Goal: Find specific page/section: Find specific page/section

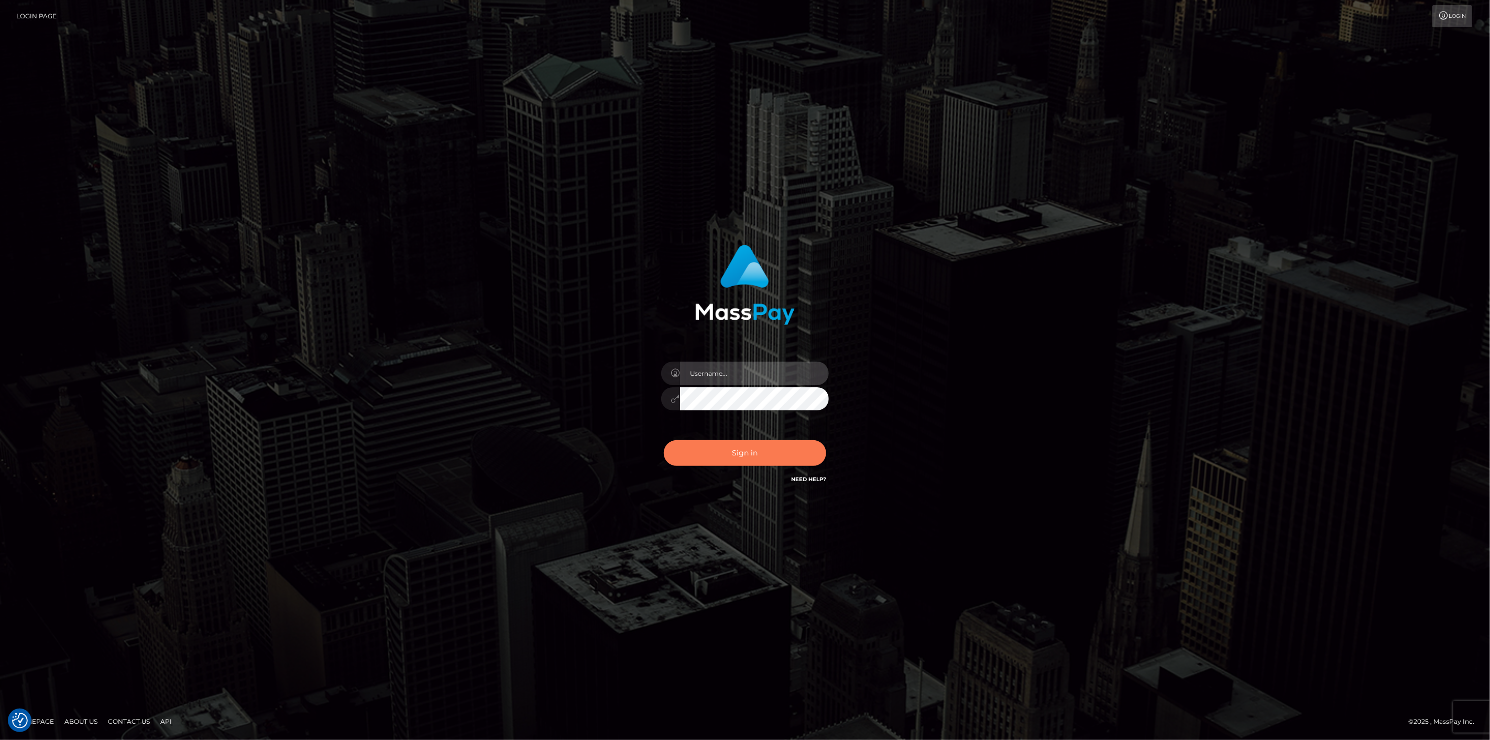
type input "scott.cm"
click at [705, 455] on button "Sign in" at bounding box center [745, 453] width 162 height 26
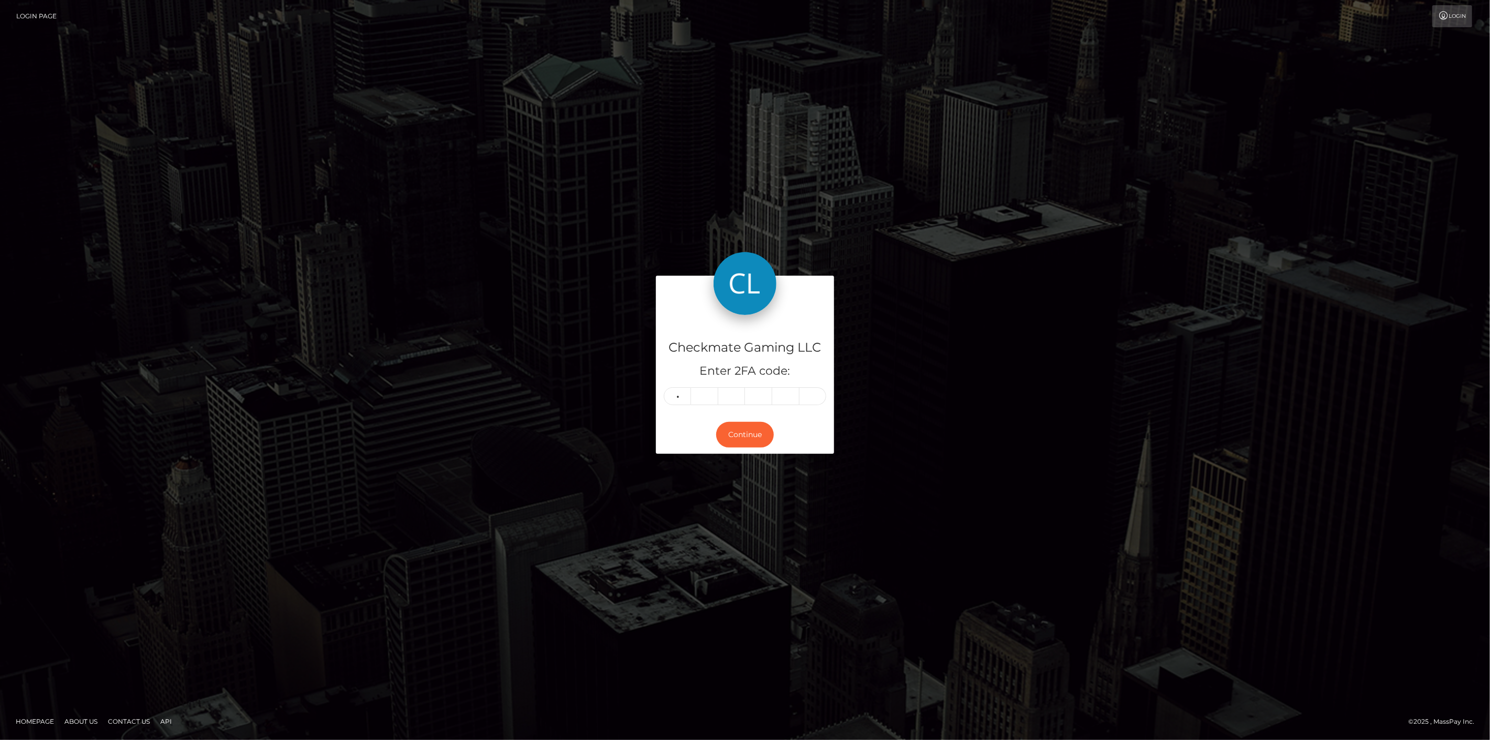
type input "7"
type input "8"
type input "2"
type input "6"
type input "8"
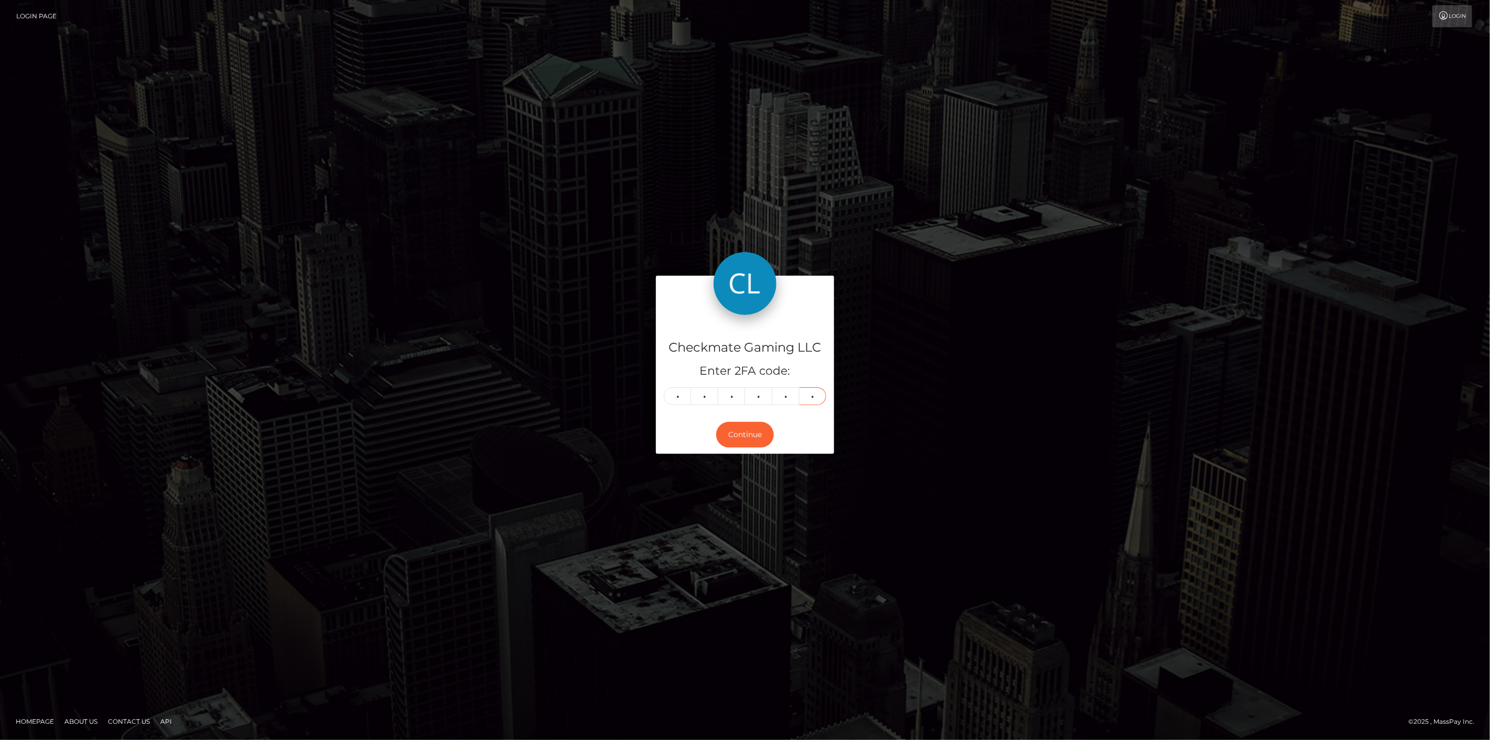
type input "8"
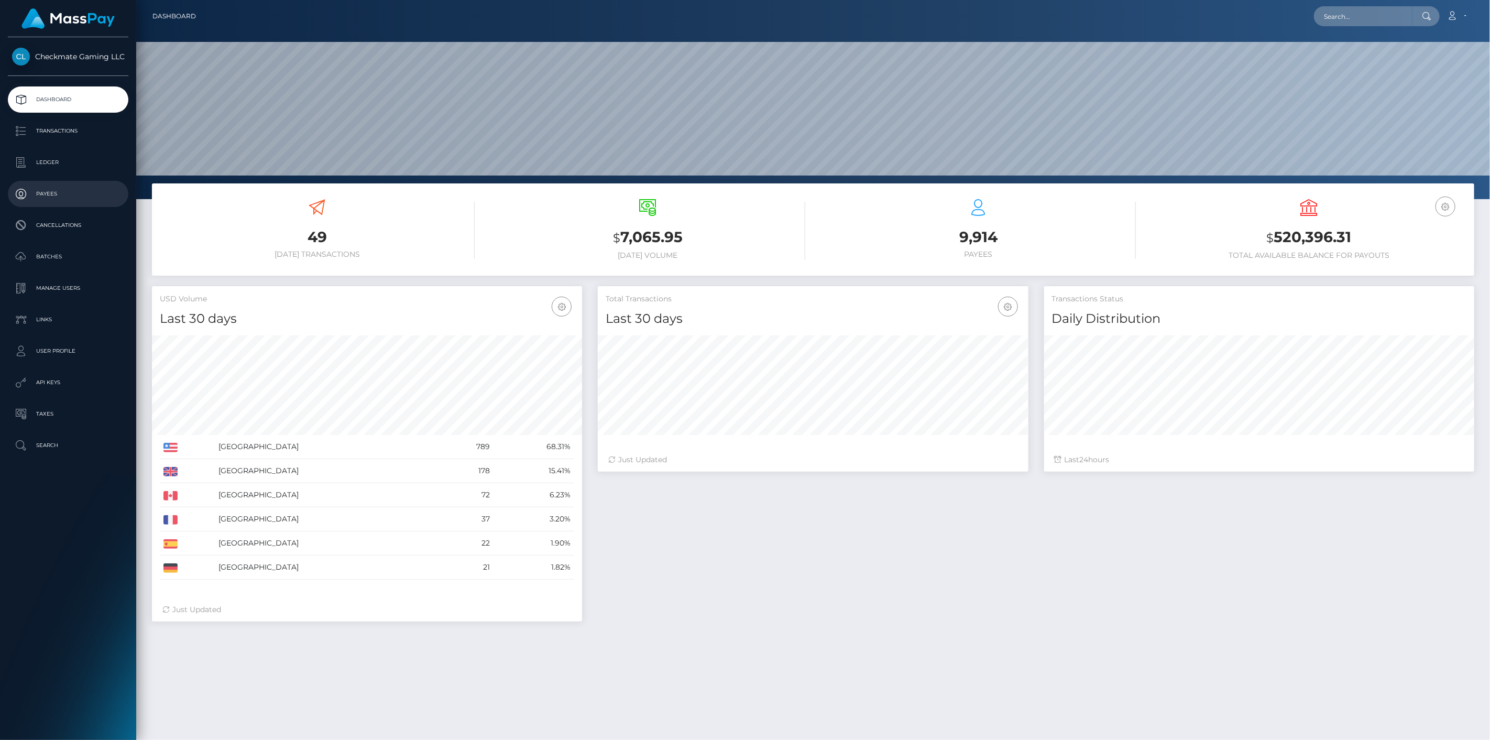
scroll to position [185, 431]
click at [40, 200] on p "Payees" at bounding box center [68, 194] width 112 height 16
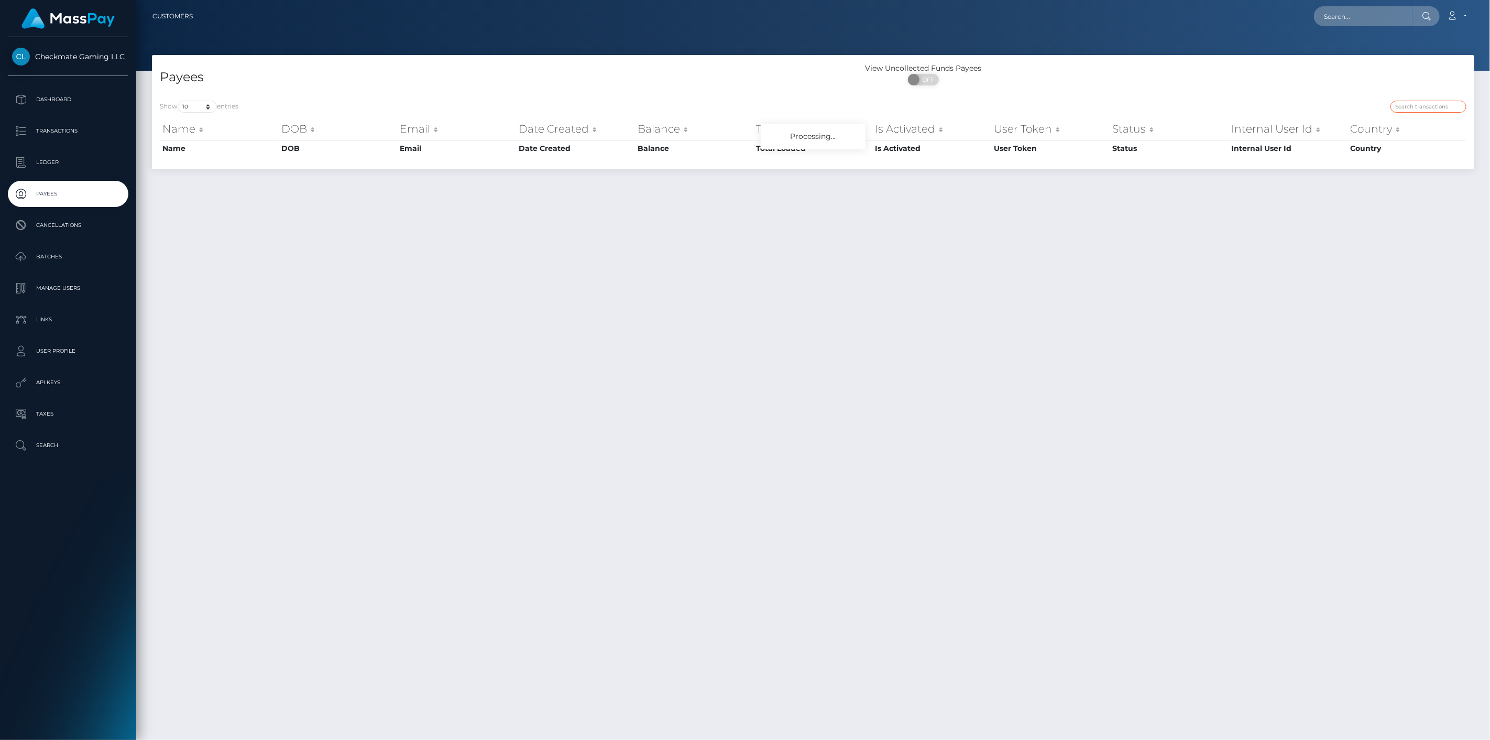
click at [1406, 108] on input "search" at bounding box center [1428, 107] width 76 height 12
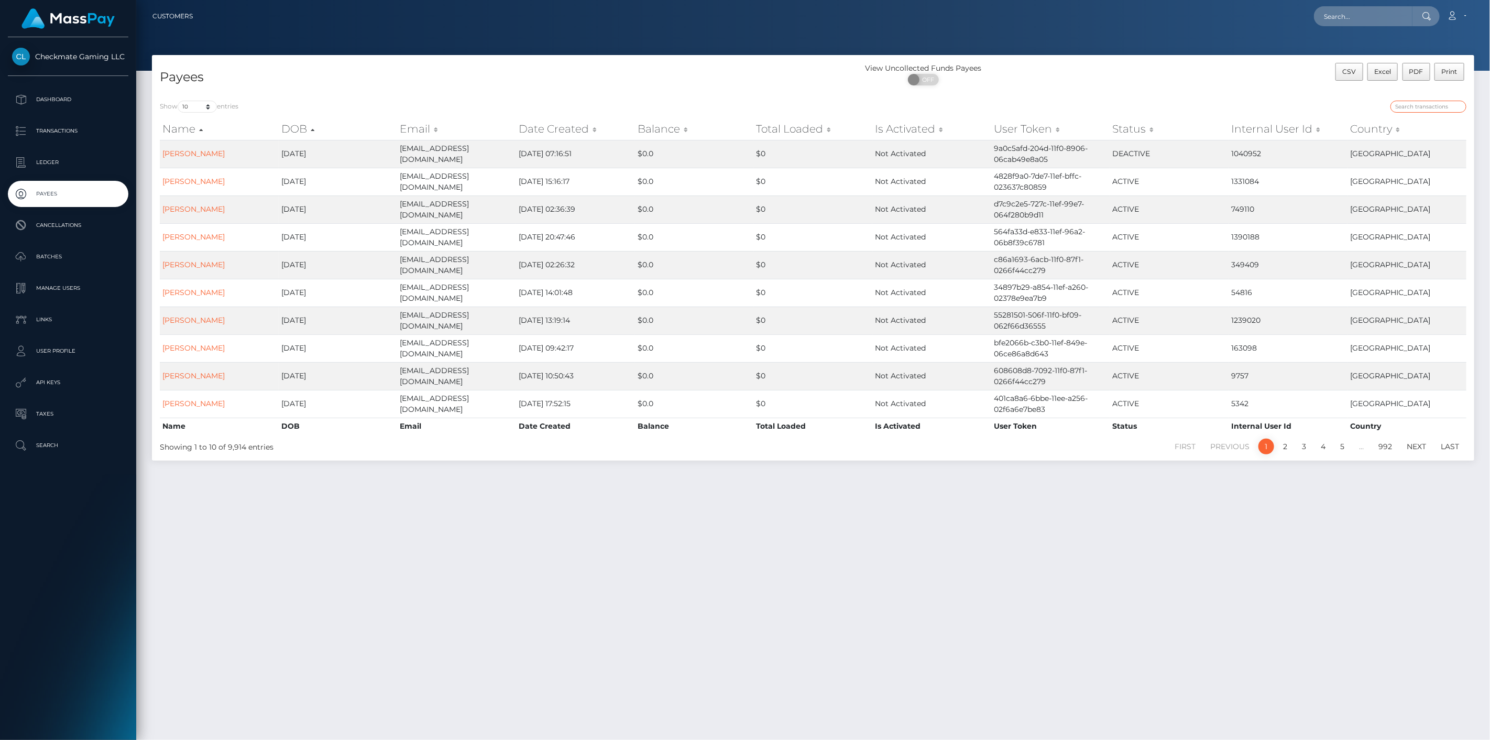
paste input "73051"
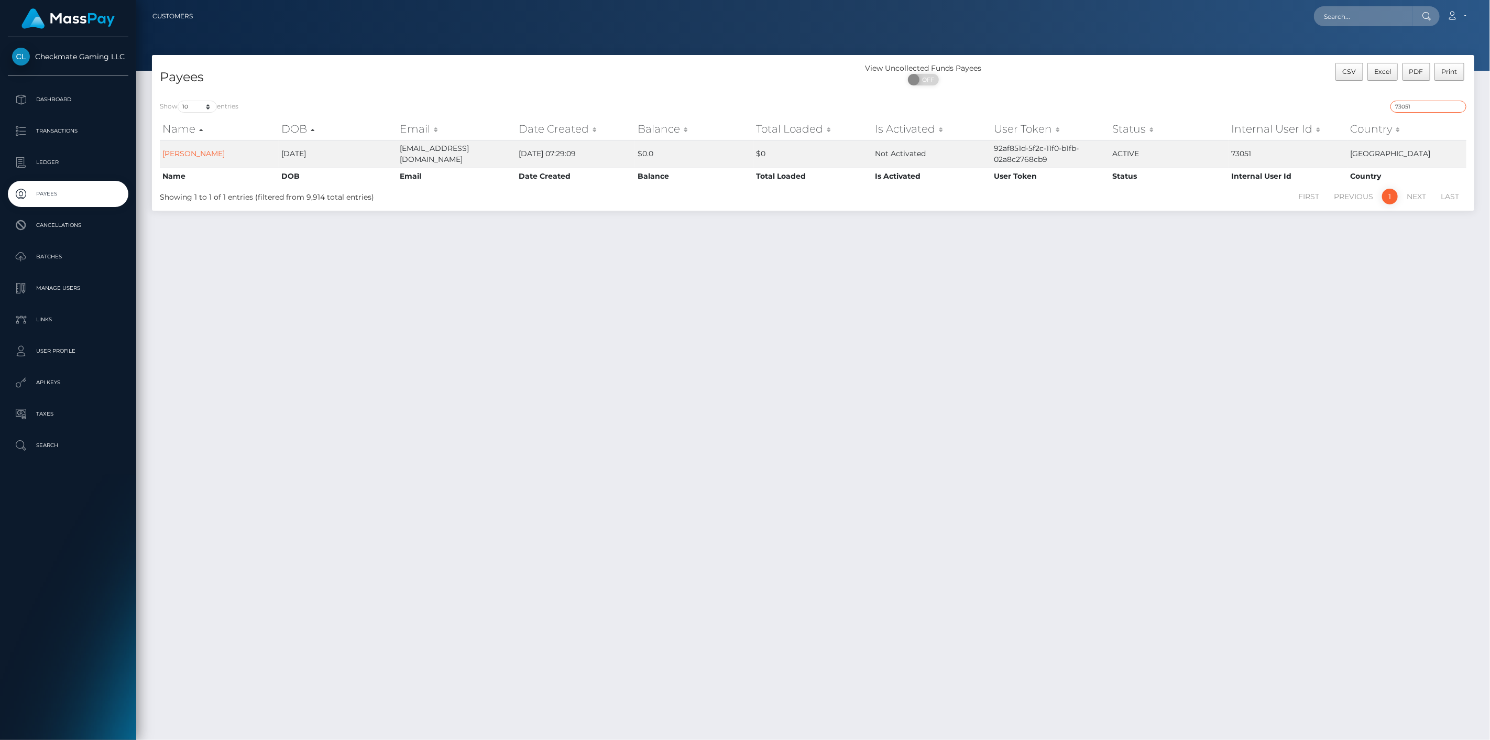
click at [1422, 106] on input "73051" at bounding box center [1428, 107] width 76 height 12
click at [1423, 105] on input "73051" at bounding box center [1428, 107] width 76 height 12
paste input "318474"
type input "318474"
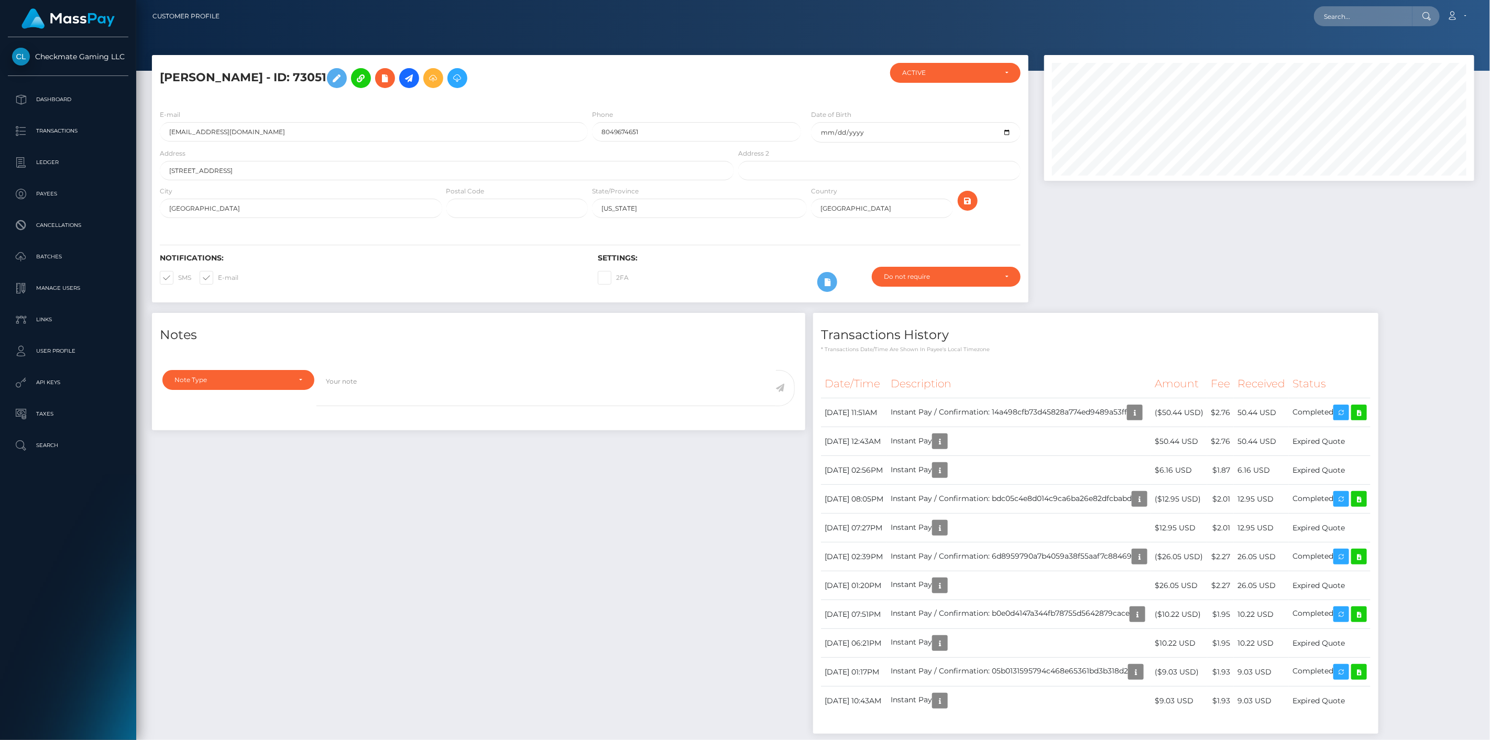
scroll to position [126, 431]
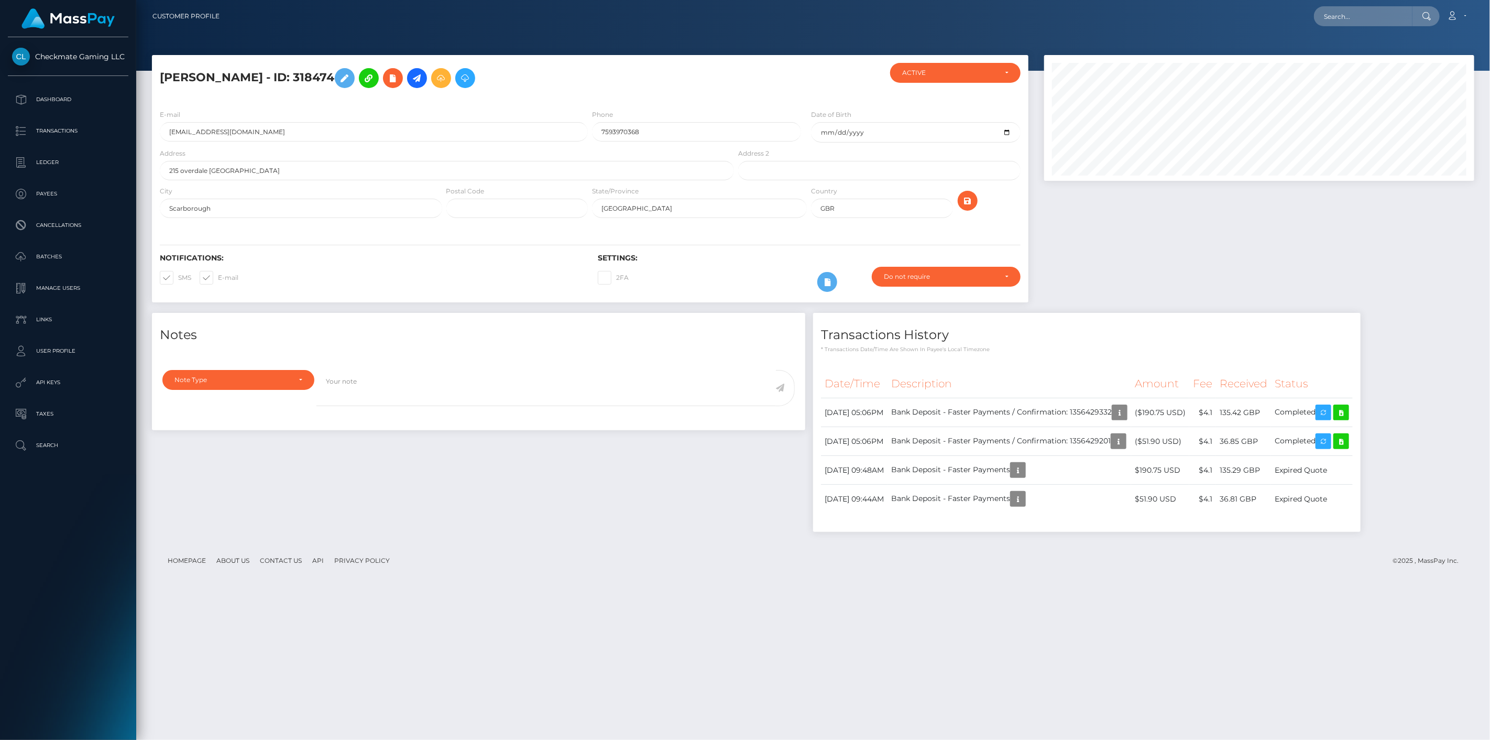
scroll to position [126, 431]
